Goal: Navigation & Orientation: Find specific page/section

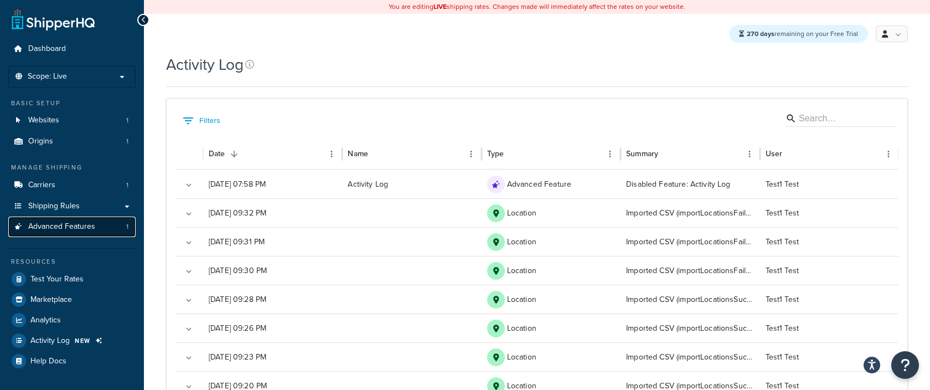
click at [76, 225] on span "Advanced Features" at bounding box center [61, 226] width 67 height 9
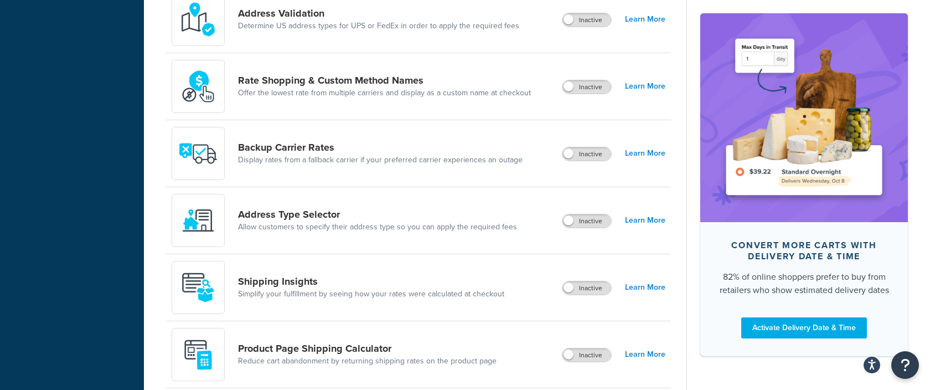
scroll to position [789, 0]
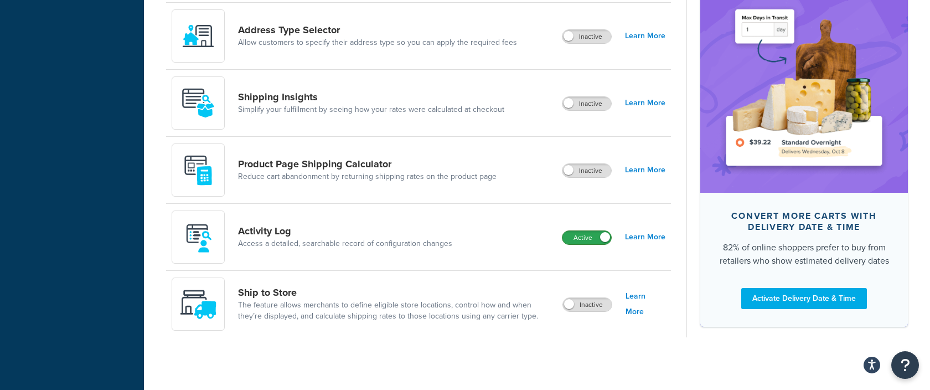
click at [593, 236] on label "Active" at bounding box center [586, 237] width 49 height 13
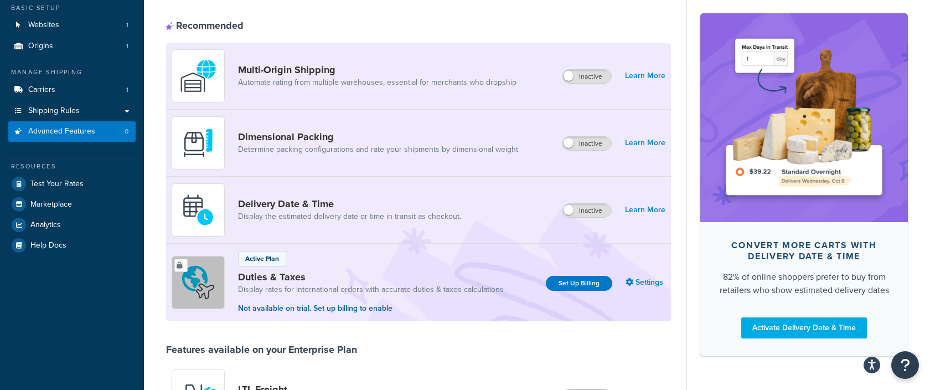
scroll to position [0, 0]
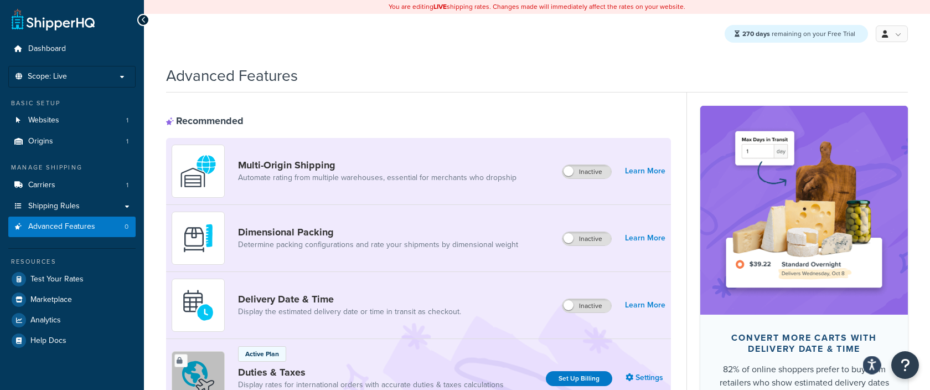
click at [872, 365] on icon "Open accessiBe: accessibility options, statement and help" at bounding box center [871, 365] width 9 height 9
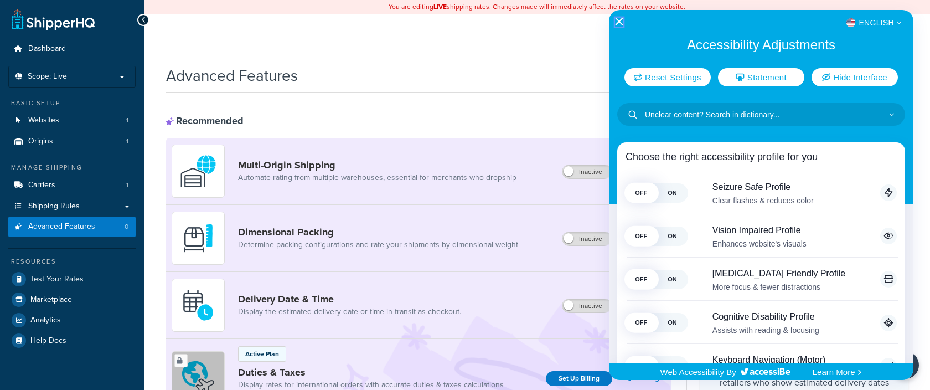
click at [619, 23] on icon "Close Accessibility Interface" at bounding box center [619, 22] width 8 height 8
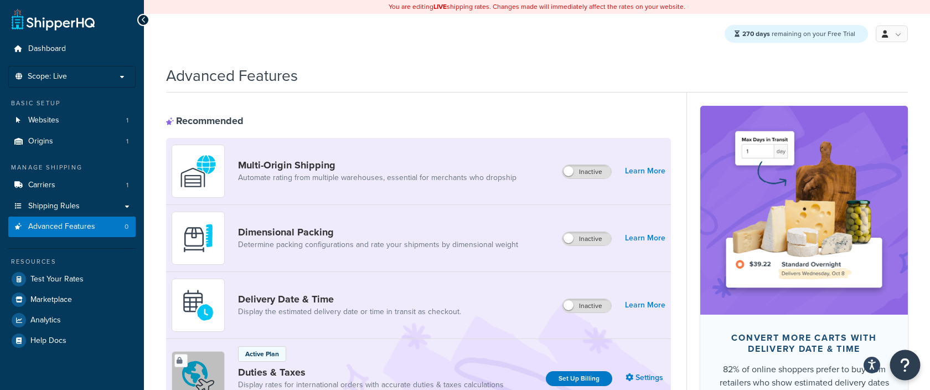
click at [906, 370] on icon "Open Resource Center" at bounding box center [905, 364] width 11 height 15
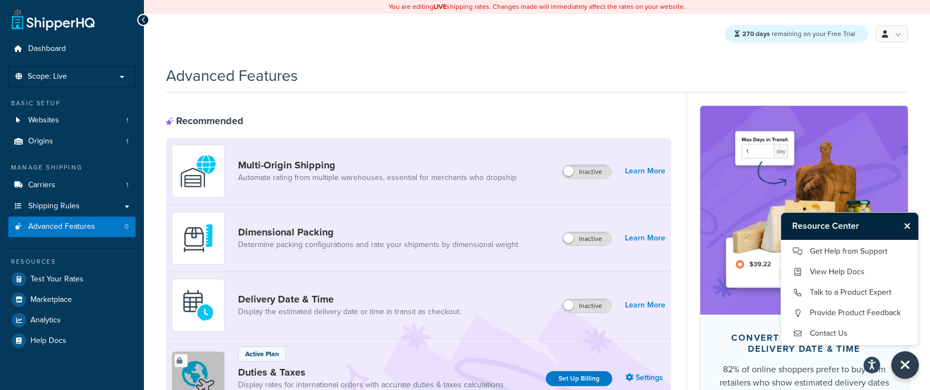
click at [697, 80] on div "Advanced Features" at bounding box center [537, 72] width 742 height 27
